Goal: Find specific page/section

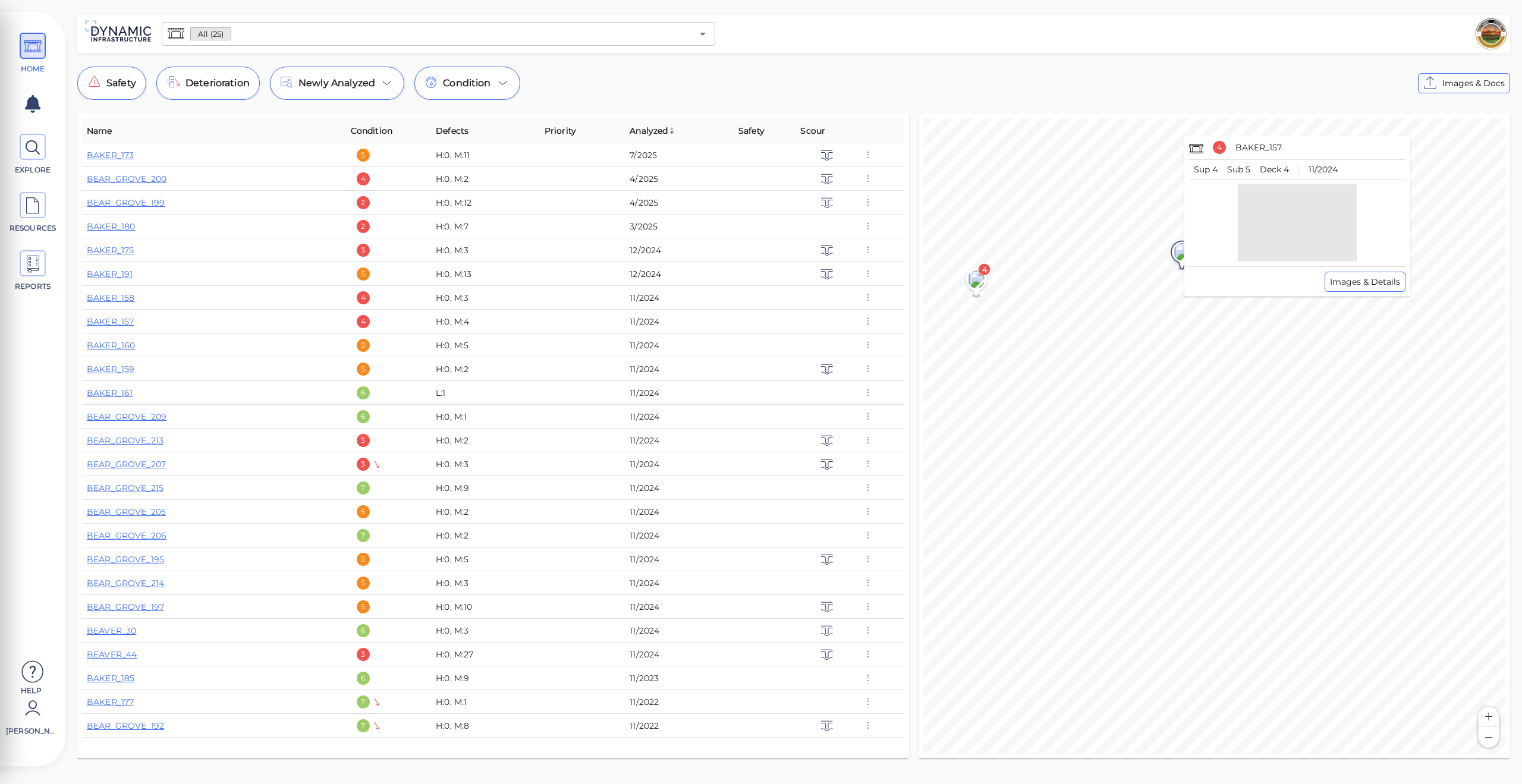
click at [1180, 252] on image at bounding box center [1183, 252] width 24 height 18
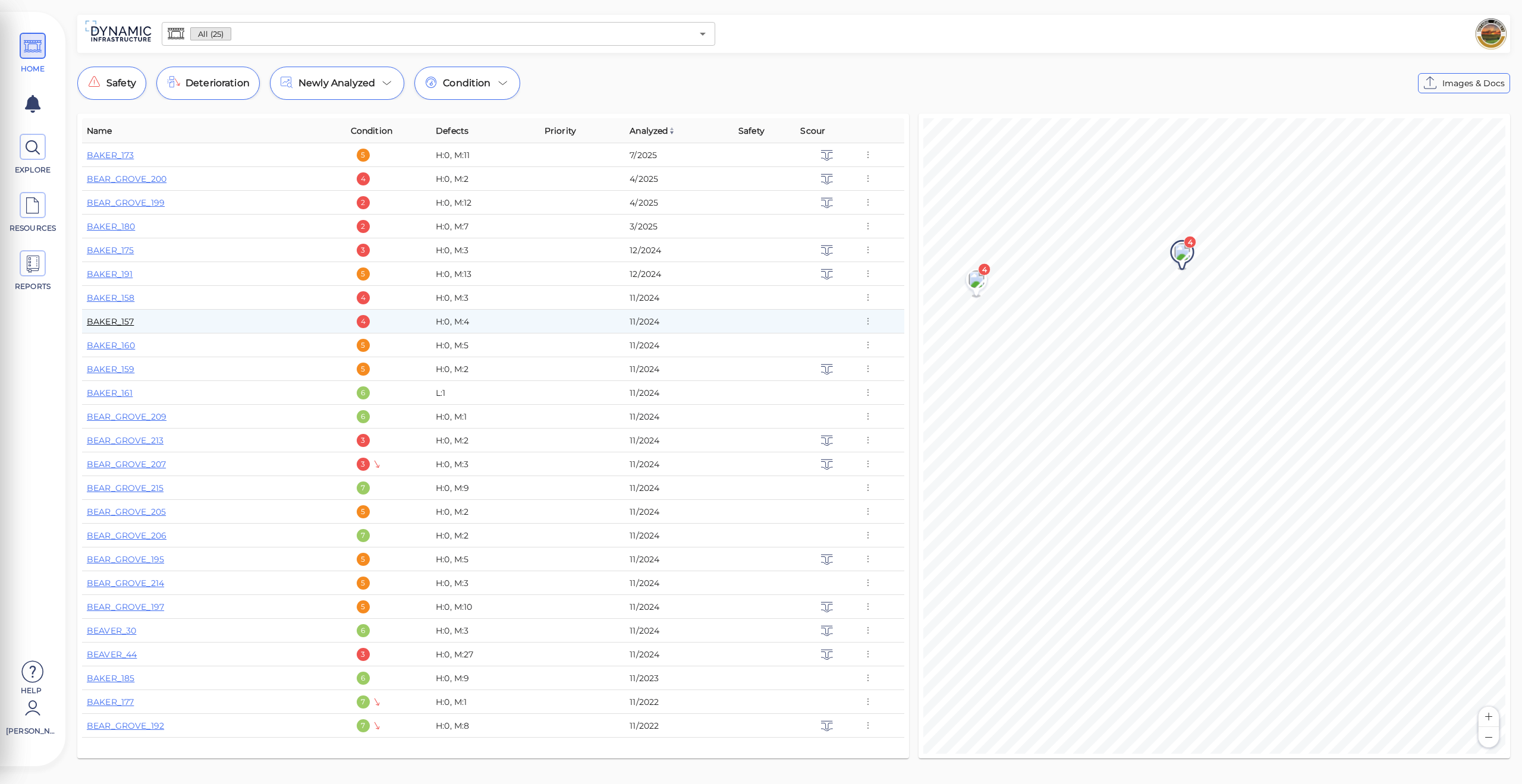
click at [110, 321] on link "BAKER_157" at bounding box center [110, 322] width 47 height 11
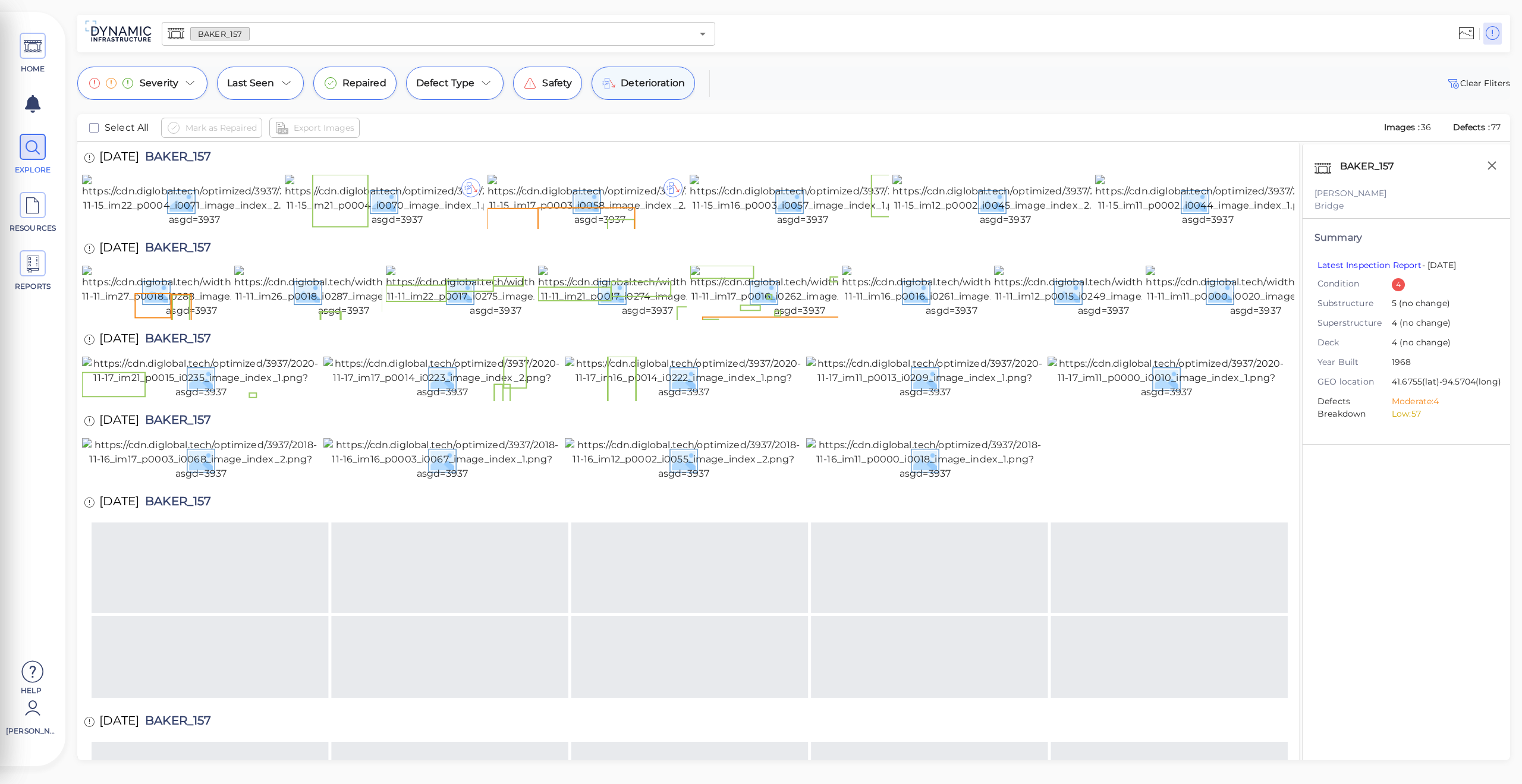
click at [610, 82] on icon at bounding box center [609, 83] width 14 height 14
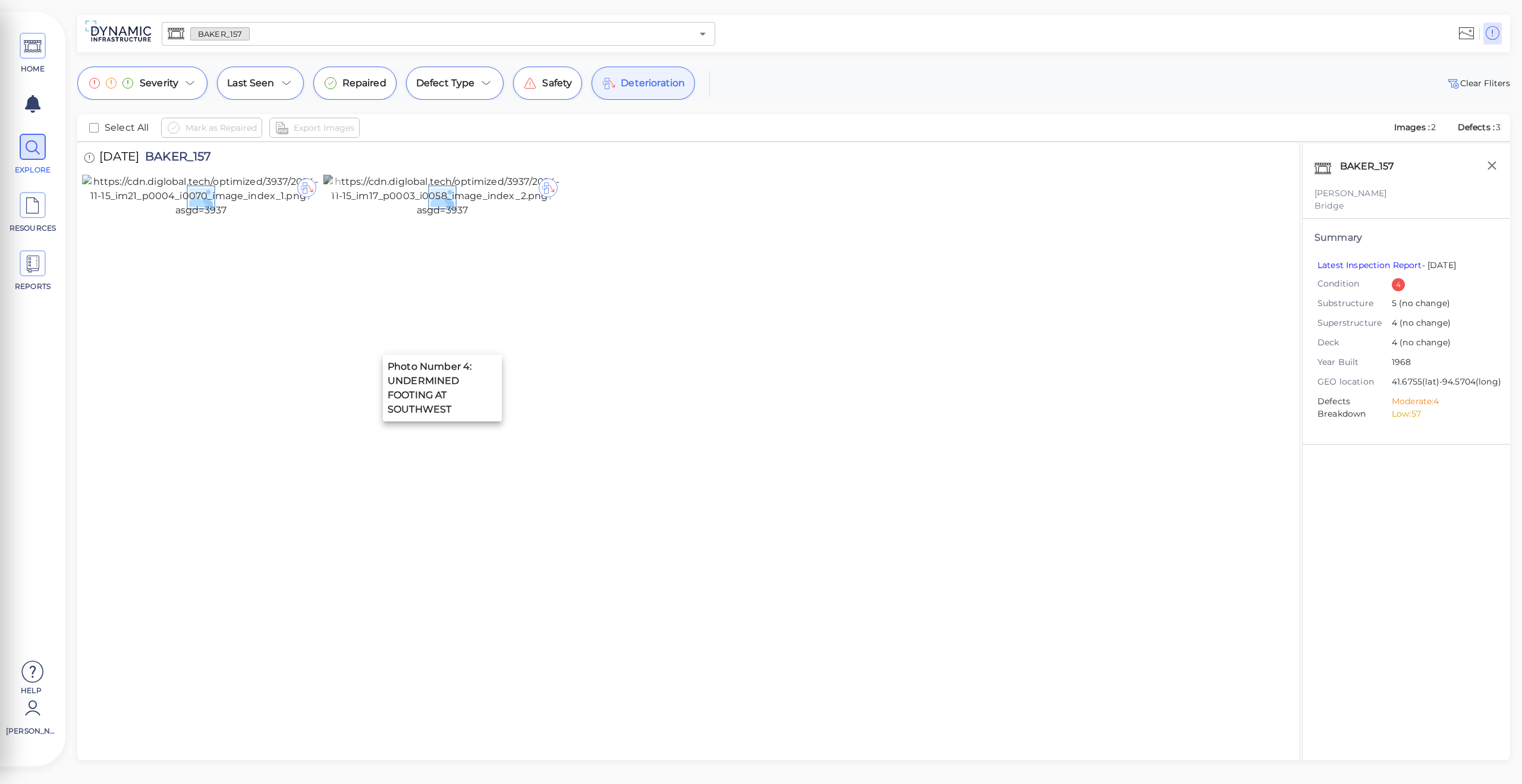
click at [420, 218] on img at bounding box center [442, 196] width 238 height 43
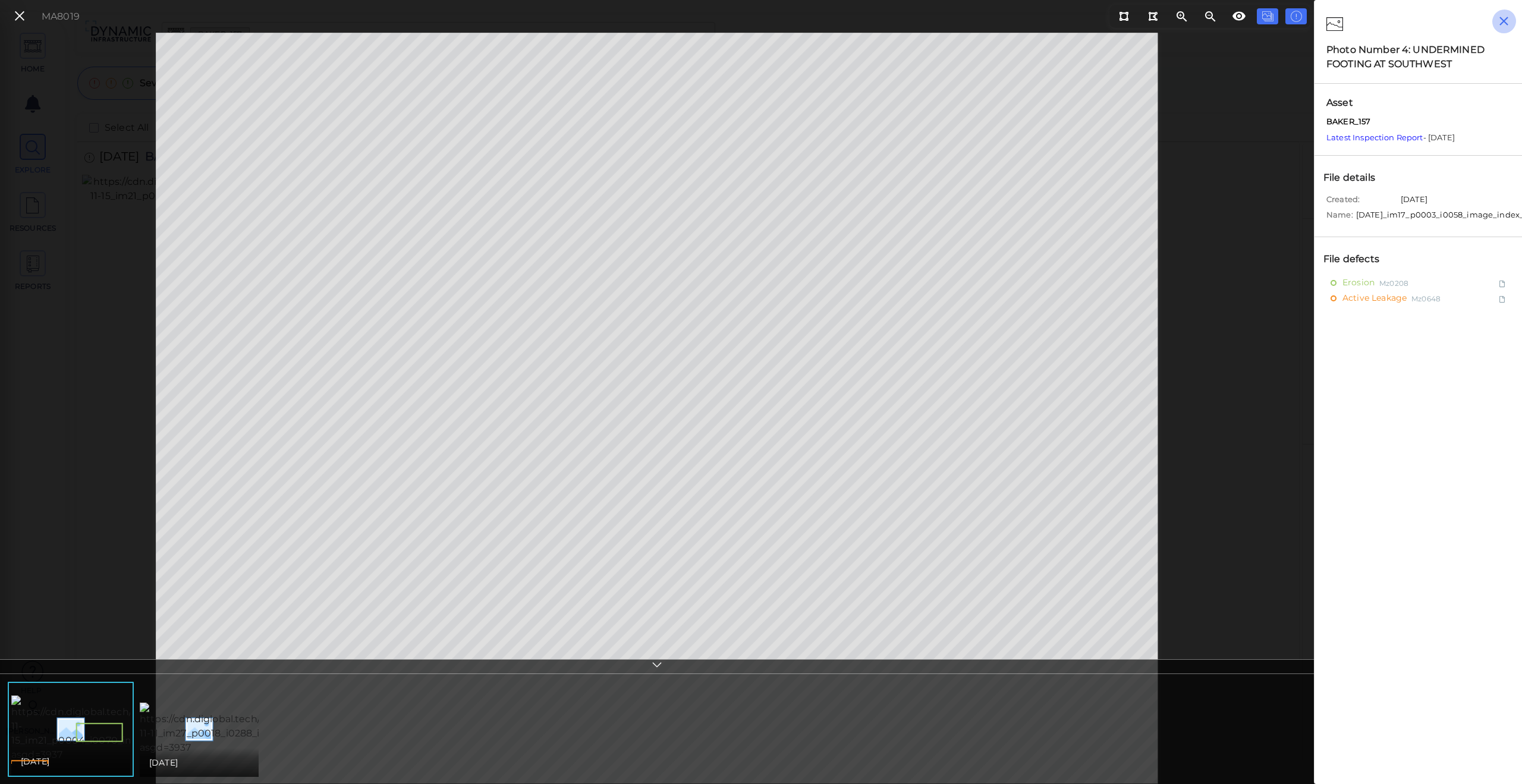
click at [1511, 23] on button "button" at bounding box center [1503, 21] width 25 height 25
